Goal: Information Seeking & Learning: Learn about a topic

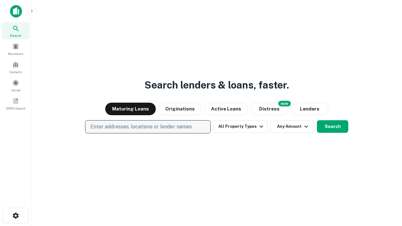
click at [148, 127] on p "Enter addresses, locations or lender names" at bounding box center [142, 127] width 102 height 8
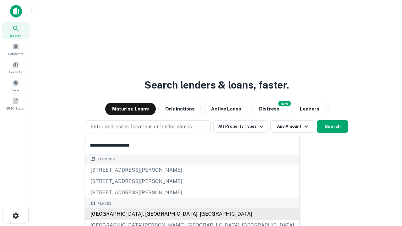
click at [150, 214] on div "[GEOGRAPHIC_DATA], [GEOGRAPHIC_DATA], [GEOGRAPHIC_DATA]" at bounding box center [193, 214] width 214 height 11
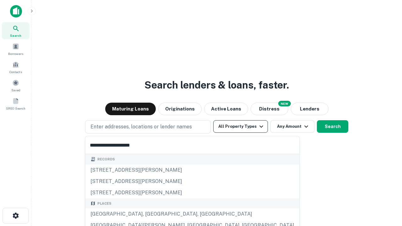
click at [241, 127] on button "All Property Types" at bounding box center [240, 126] width 55 height 13
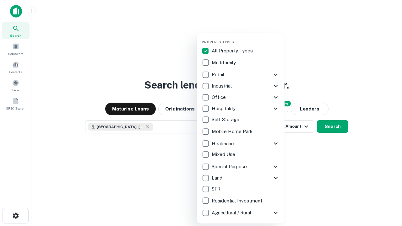
click at [246, 38] on button "button" at bounding box center [246, 38] width 88 height 0
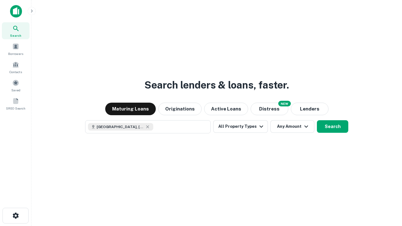
scroll to position [10, 0]
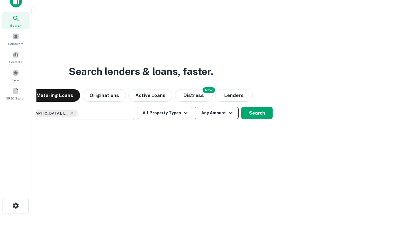
click at [195, 107] on button "Any Amount" at bounding box center [217, 113] width 44 height 13
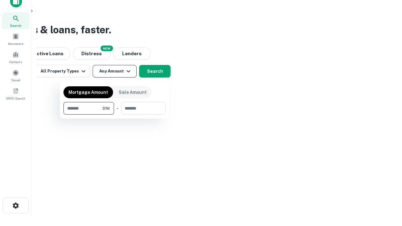
type input "*******"
click at [115, 115] on button "button" at bounding box center [115, 115] width 102 height 0
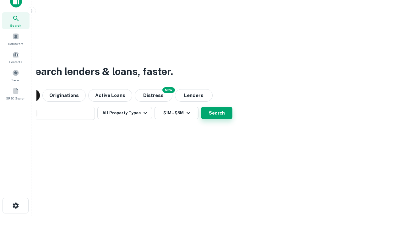
click at [201, 107] on button "Search" at bounding box center [216, 113] width 31 height 13
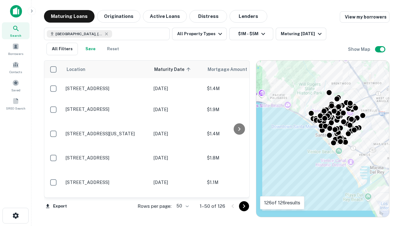
click at [182, 206] on body "Search Borrowers Contacts Saved SREO Search Maturing Loans Originations Active …" at bounding box center [201, 113] width 402 height 226
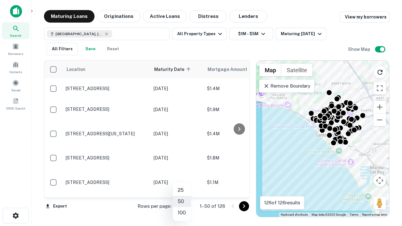
click at [182, 191] on li "25" at bounding box center [182, 190] width 18 height 11
type input "**"
click at [244, 206] on icon "Go to next page" at bounding box center [245, 207] width 8 height 8
